Goal: Information Seeking & Learning: Learn about a topic

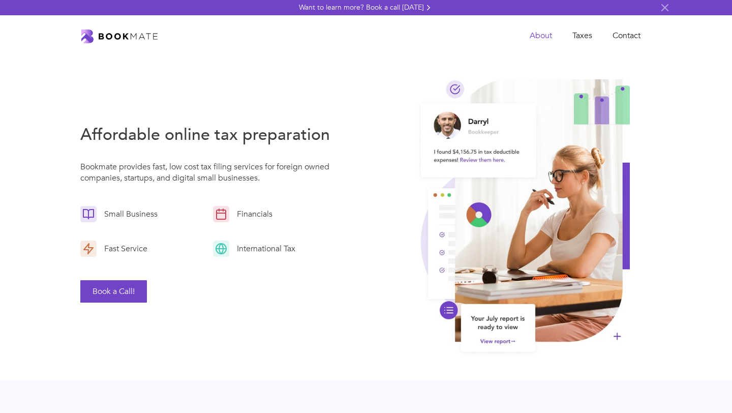
click at [542, 31] on link "About" at bounding box center [541, 35] width 43 height 21
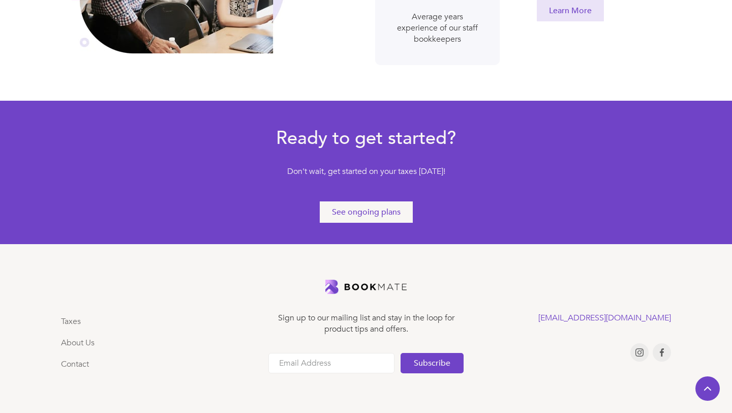
scroll to position [576, 0]
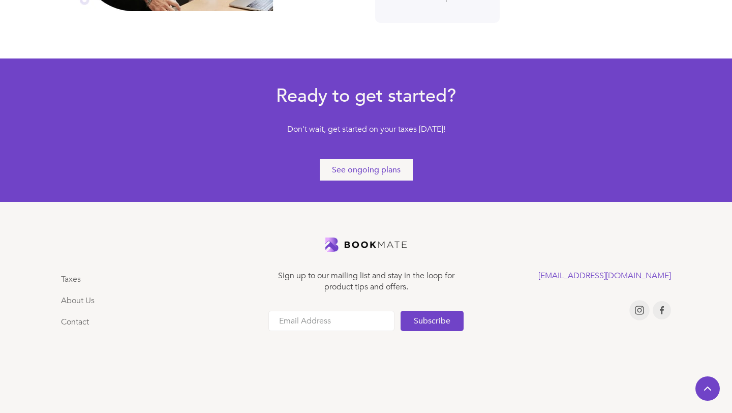
click at [638, 307] on img at bounding box center [639, 310] width 9 height 9
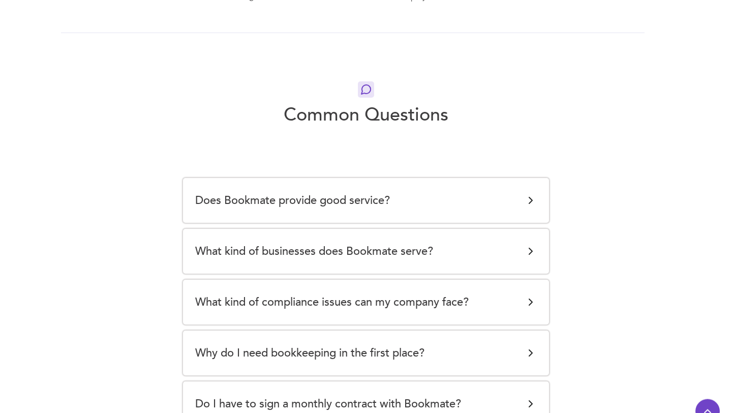
scroll to position [1977, 0]
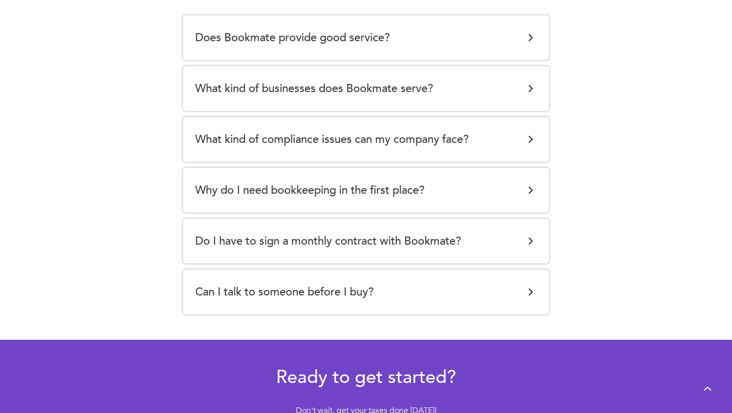
click at [454, 179] on div "Why do I need bookkeeping in the first place? Keeping accurate books is importa…" at bounding box center [366, 190] width 366 height 45
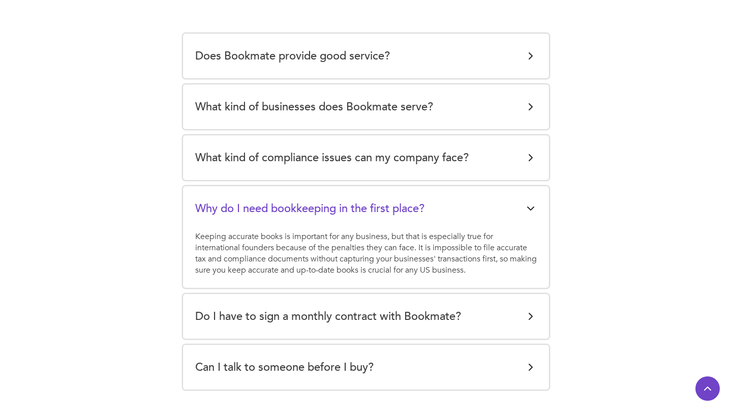
scroll to position [1955, 0]
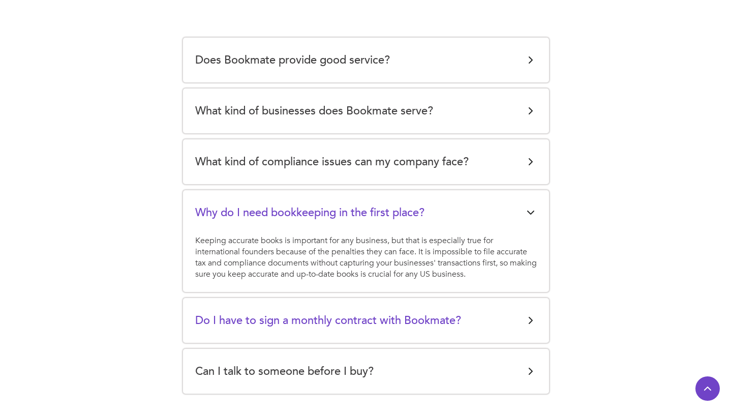
click at [421, 311] on h5 "Do I have to sign a monthly contract with Bookmate?" at bounding box center [328, 320] width 266 height 20
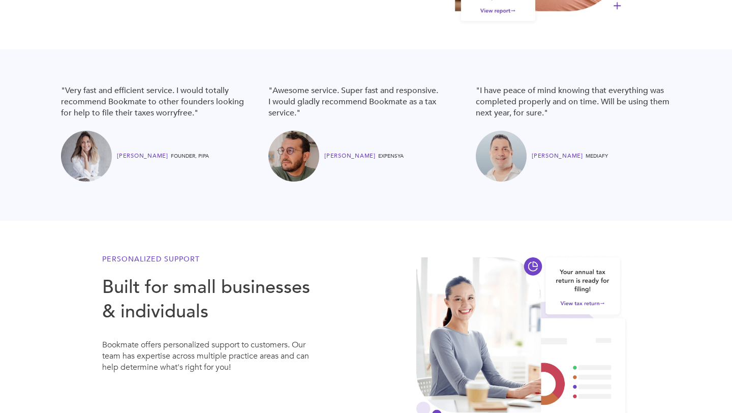
scroll to position [0, 0]
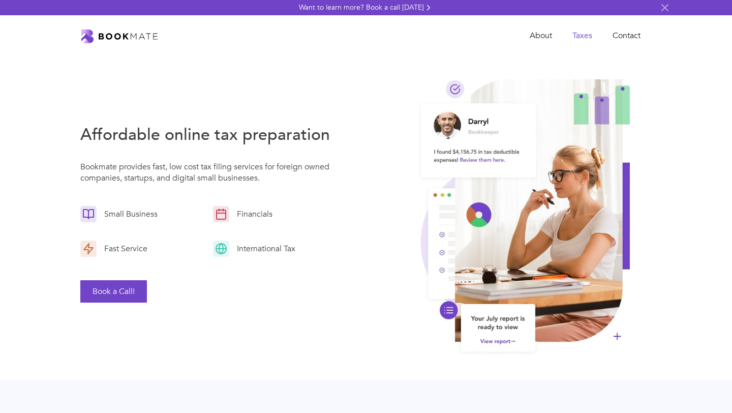
click at [585, 36] on link "Taxes" at bounding box center [582, 35] width 40 height 21
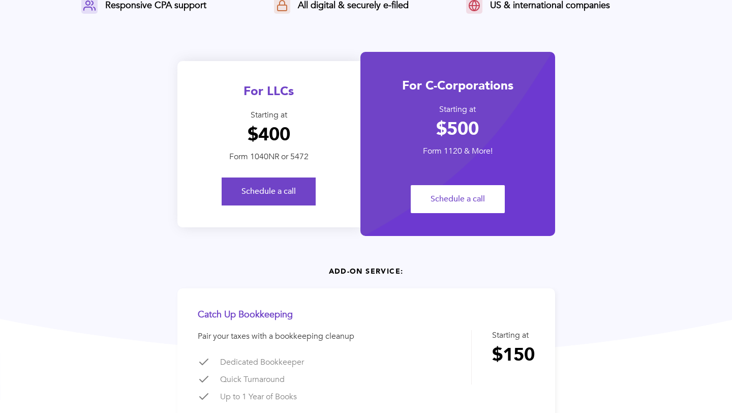
scroll to position [161, 0]
click at [304, 192] on link "Schedule a call" at bounding box center [269, 191] width 94 height 28
